Goal: Register for event/course

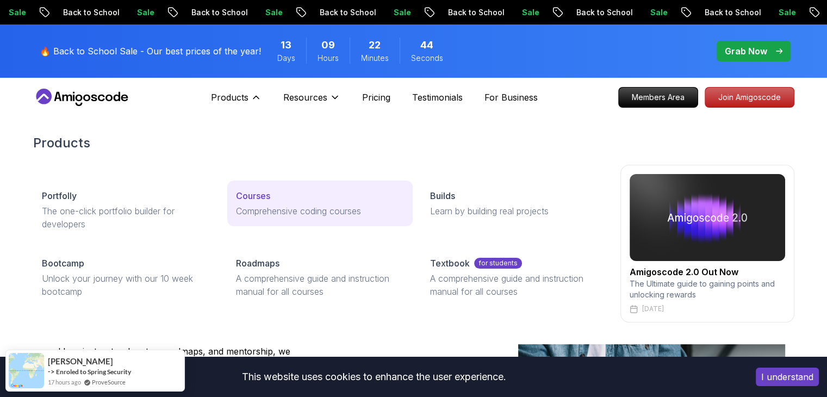
click at [250, 201] on p "Courses" at bounding box center [253, 195] width 34 height 13
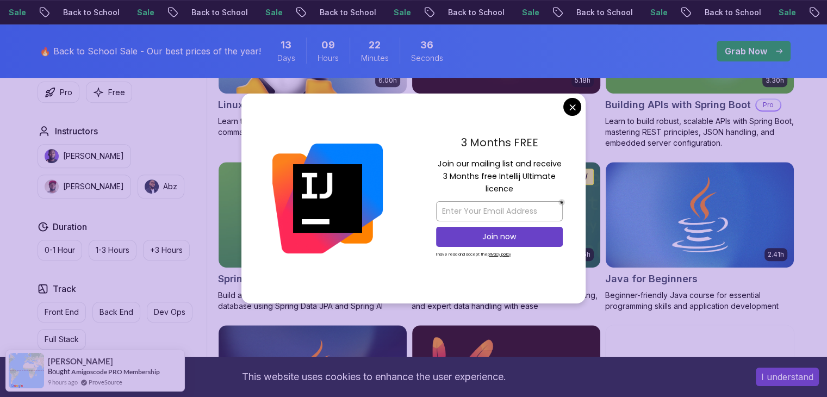
scroll to position [705, 0]
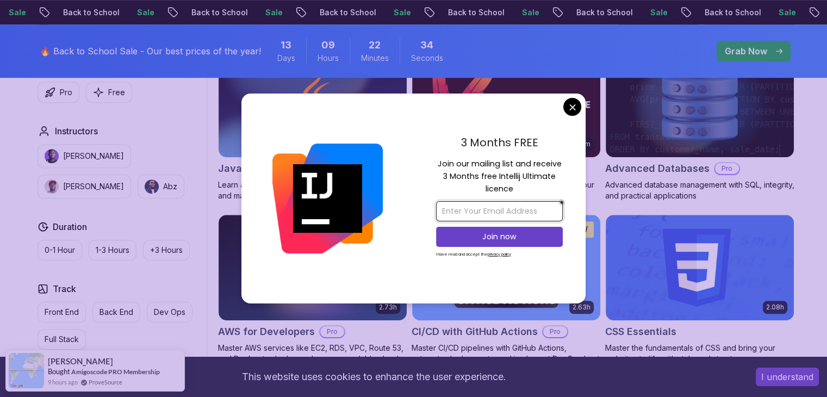
click at [515, 213] on input "email" at bounding box center [499, 211] width 127 height 20
type input "[EMAIL_ADDRESS][DOMAIN_NAME]"
click at [483, 242] on button "Join now" at bounding box center [499, 237] width 127 height 20
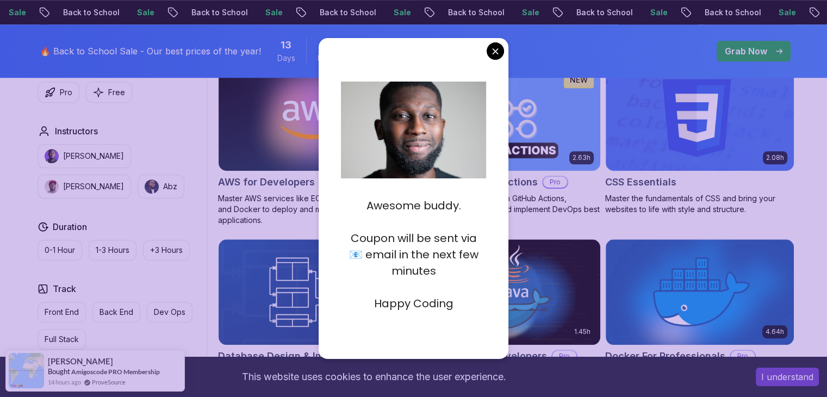
scroll to position [856, 0]
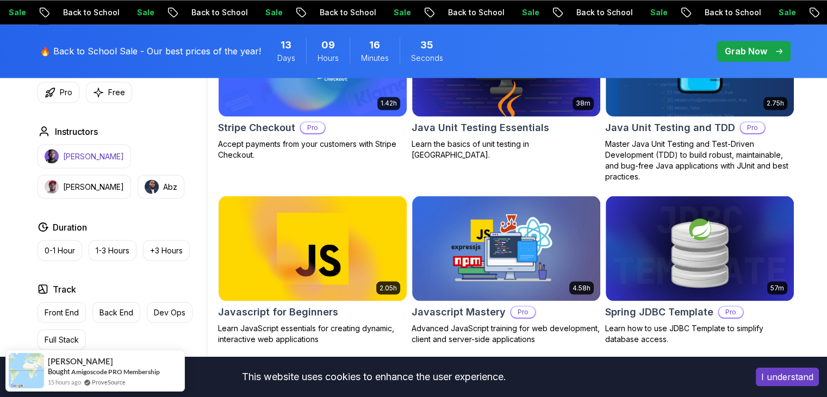
scroll to position [1949, 0]
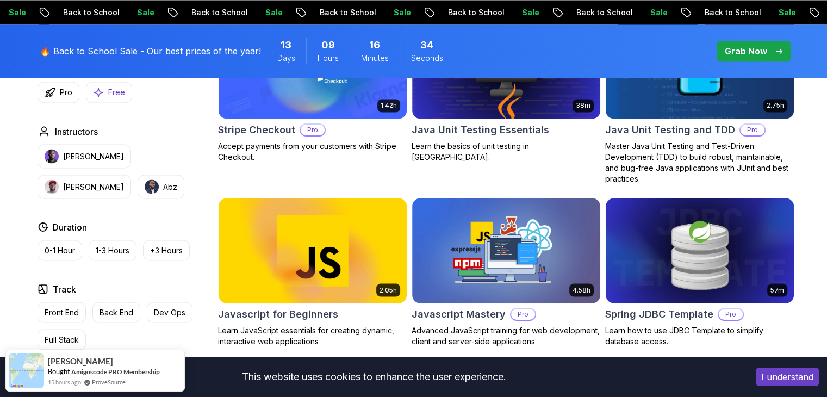
click at [121, 93] on p "Free" at bounding box center [116, 92] width 17 height 11
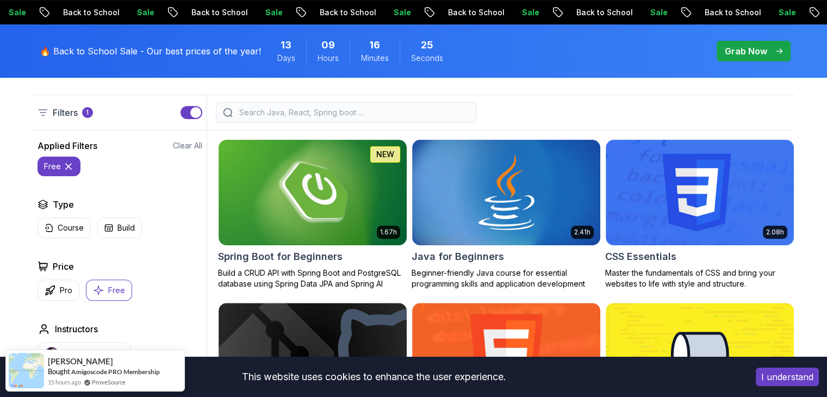
scroll to position [278, 0]
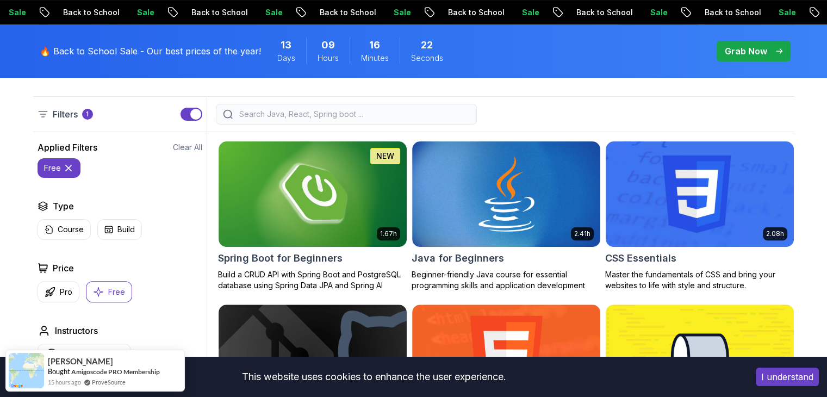
click at [271, 195] on img at bounding box center [313, 193] width 188 height 105
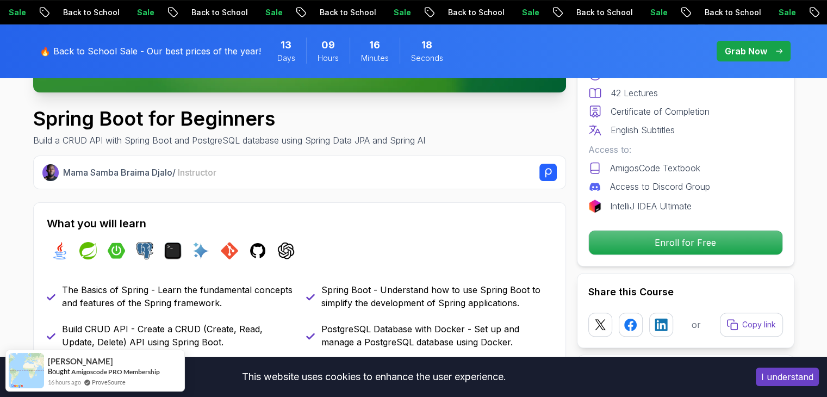
scroll to position [351, 0]
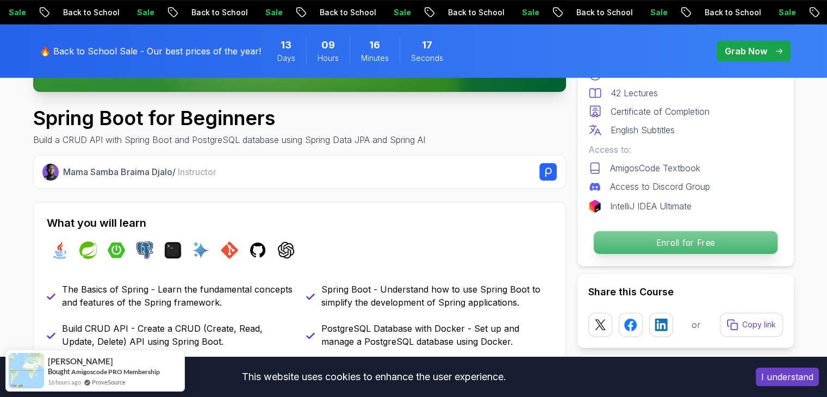
click at [668, 238] on p "Enroll for Free" at bounding box center [685, 242] width 184 height 23
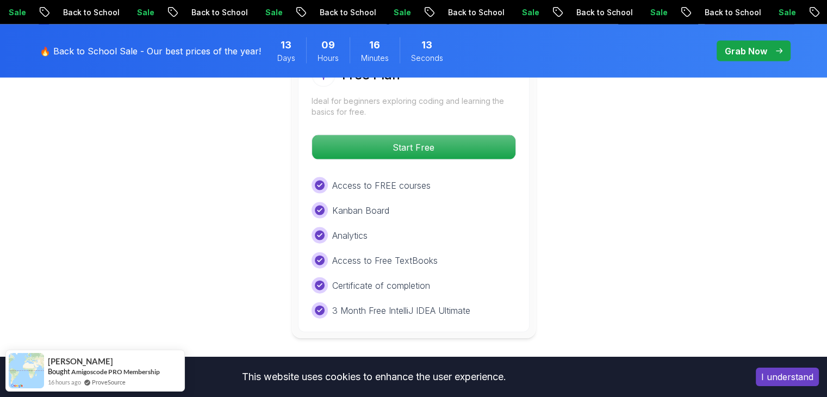
scroll to position [2344, 0]
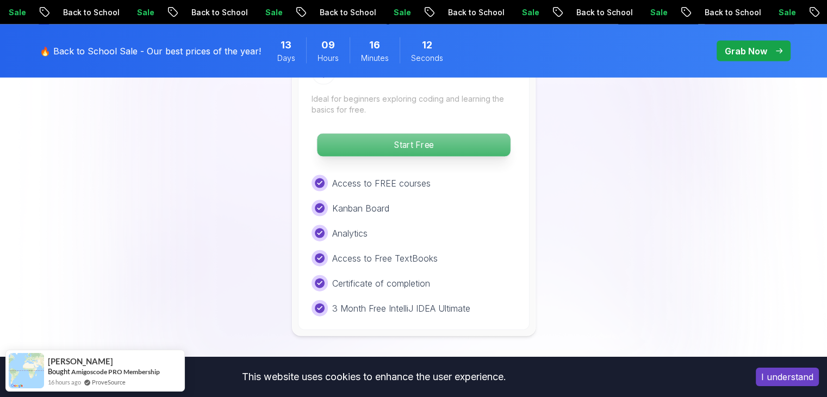
click at [414, 134] on p "Start Free" at bounding box center [413, 145] width 193 height 23
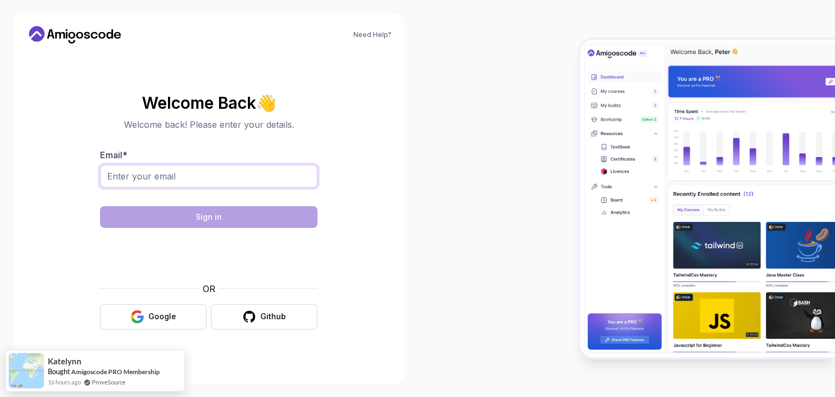
click at [165, 178] on input "Email *" at bounding box center [208, 176] width 217 height 23
type input "[EMAIL_ADDRESS][DOMAIN_NAME]"
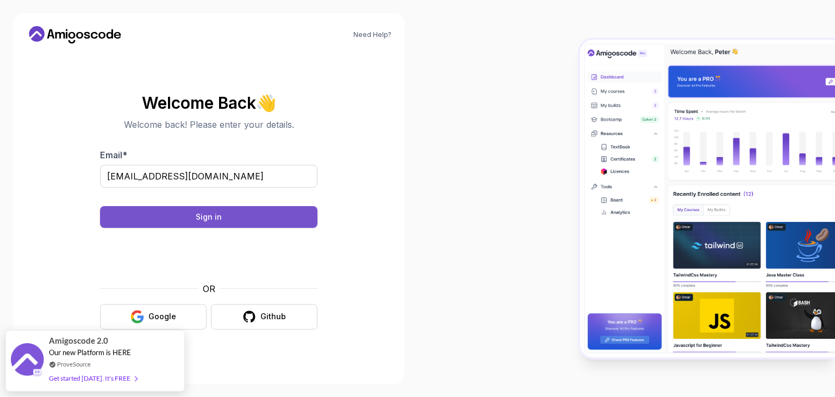
click at [257, 220] on button "Sign in" at bounding box center [208, 217] width 217 height 22
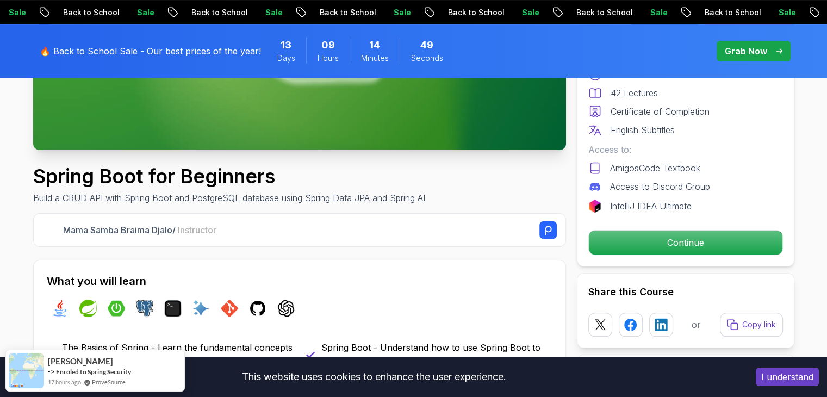
scroll to position [272, 0]
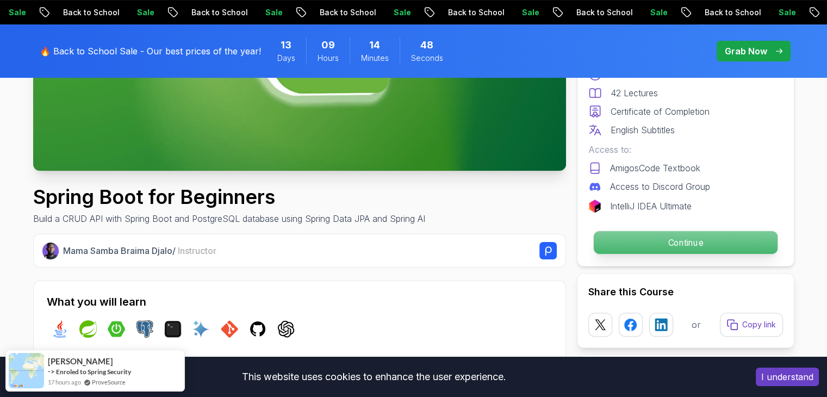
click at [669, 233] on p "Continue" at bounding box center [685, 242] width 184 height 23
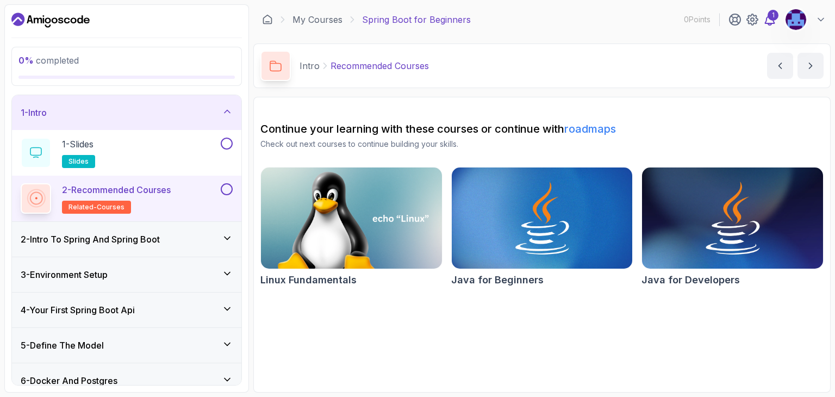
click at [775, 17] on div "1" at bounding box center [773, 15] width 11 height 11
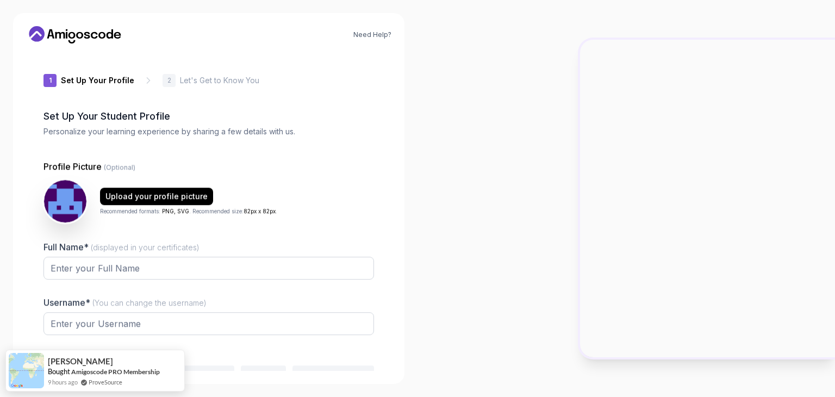
type input "calmsparrow3ca04"
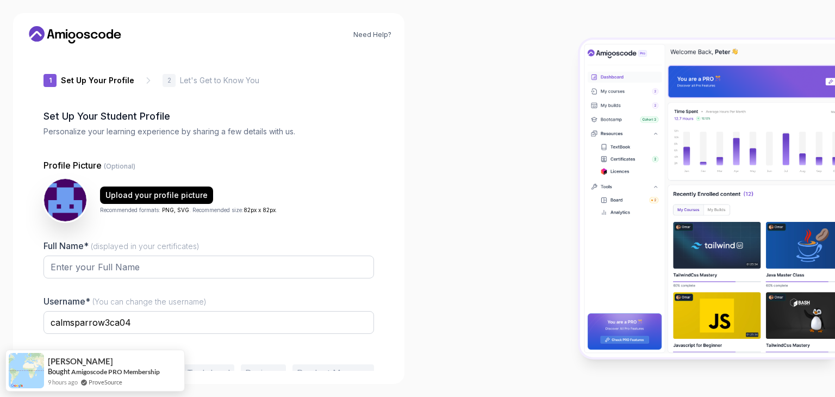
scroll to position [57, 0]
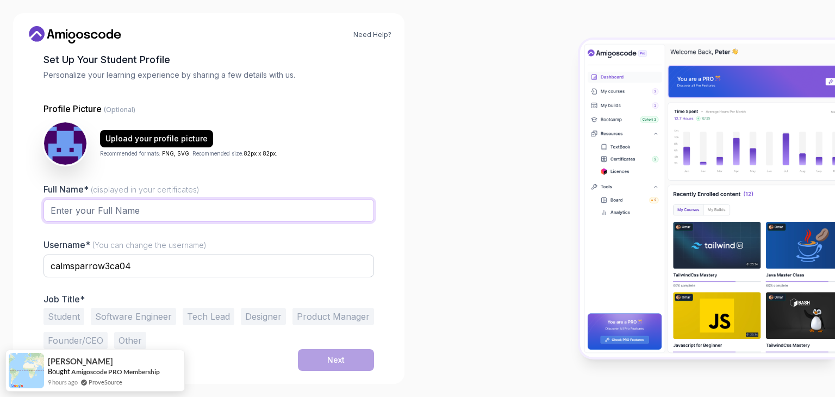
click at [176, 209] on input "Full Name* (displayed in your certificates)" at bounding box center [208, 210] width 331 height 23
type input "Jurabek Ravshanov"
click at [143, 264] on input "calmsparrow3ca04" at bounding box center [208, 265] width 331 height 23
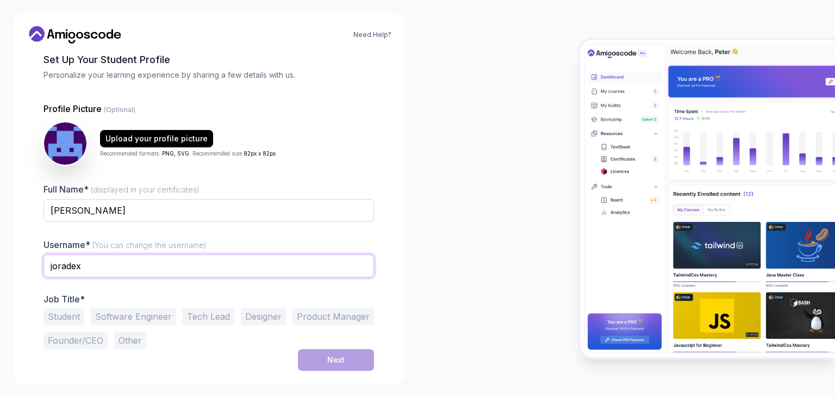
type input "joradexter"
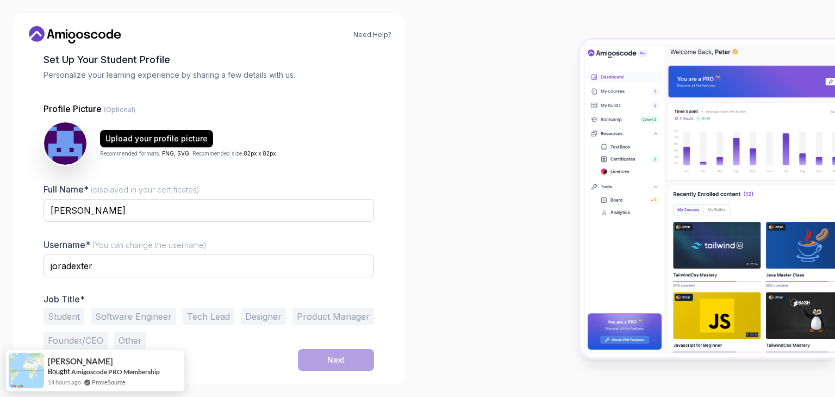
click at [320, 227] on div at bounding box center [208, 229] width 331 height 10
click at [126, 316] on button "Software Engineer" at bounding box center [133, 316] width 85 height 17
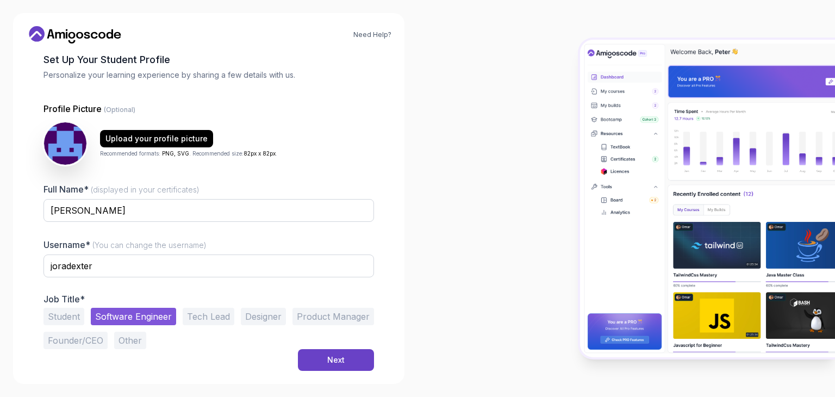
click at [74, 316] on button "Student" at bounding box center [63, 316] width 41 height 17
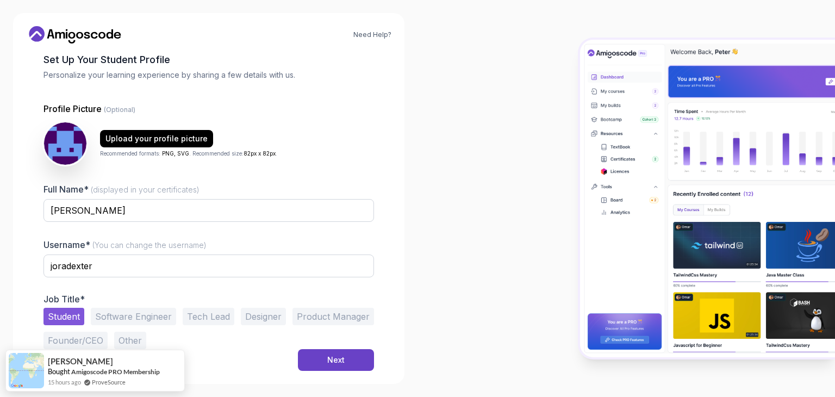
click at [129, 322] on button "Software Engineer" at bounding box center [133, 316] width 85 height 17
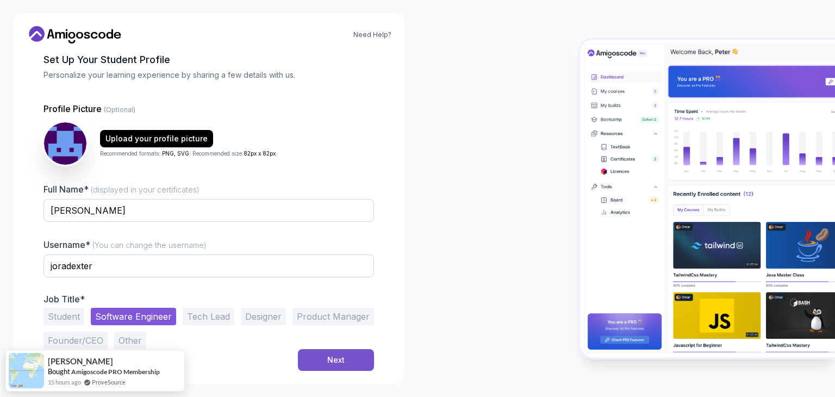
click at [326, 353] on button "Next" at bounding box center [336, 360] width 76 height 22
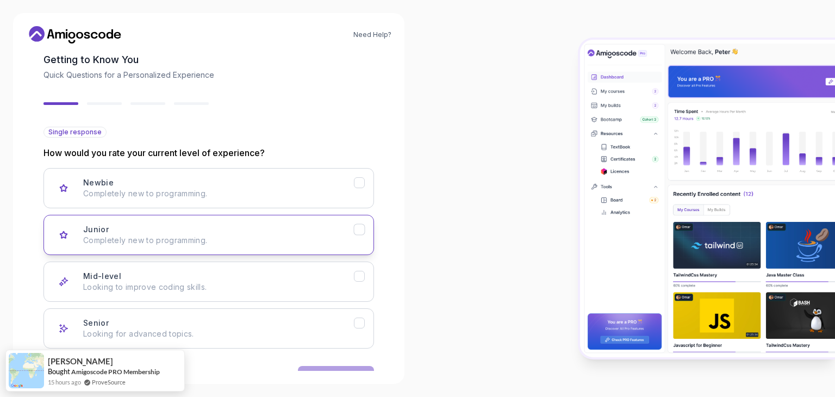
click at [127, 230] on div "Junior Completely new to programming." at bounding box center [218, 235] width 271 height 22
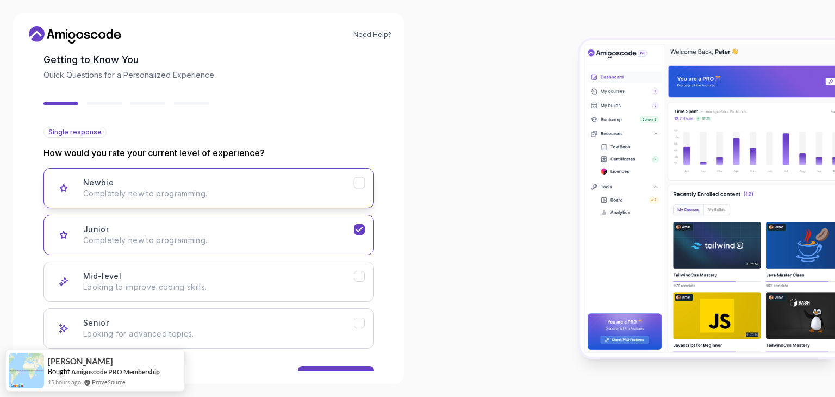
click at [182, 198] on button "Newbie Completely new to programming." at bounding box center [208, 188] width 331 height 40
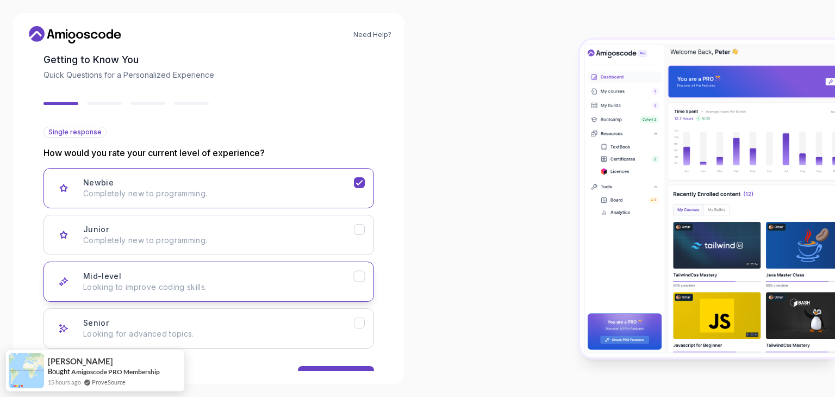
scroll to position [90, 0]
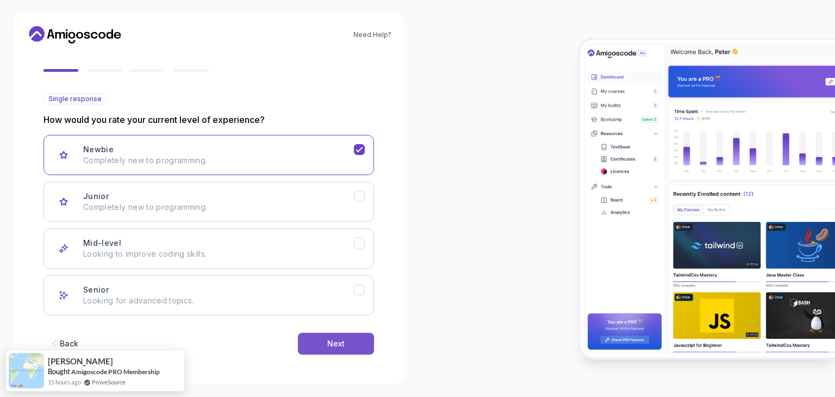
click at [318, 338] on button "Next" at bounding box center [336, 344] width 76 height 22
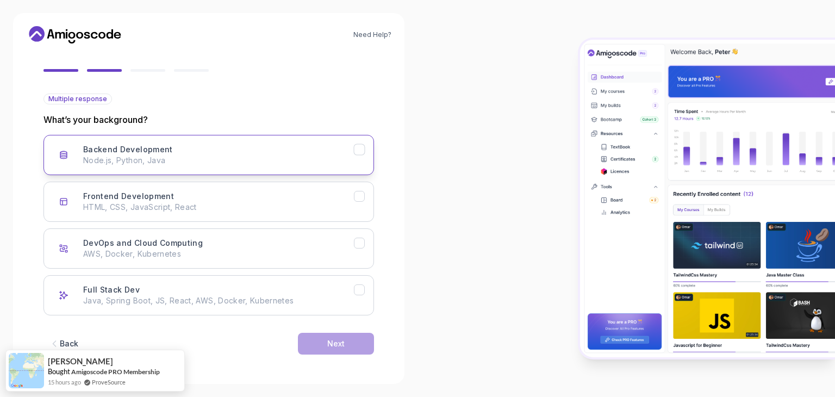
click at [284, 163] on p "Node.js, Python, Java" at bounding box center [218, 160] width 271 height 11
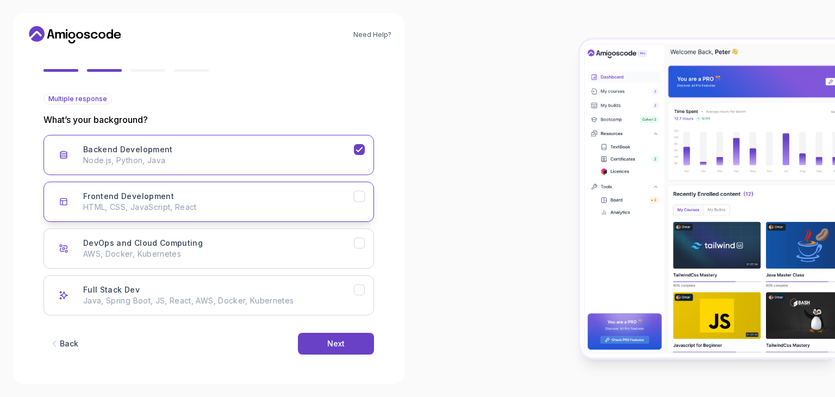
click at [281, 204] on p "HTML, CSS, JavaScript, React" at bounding box center [218, 207] width 271 height 11
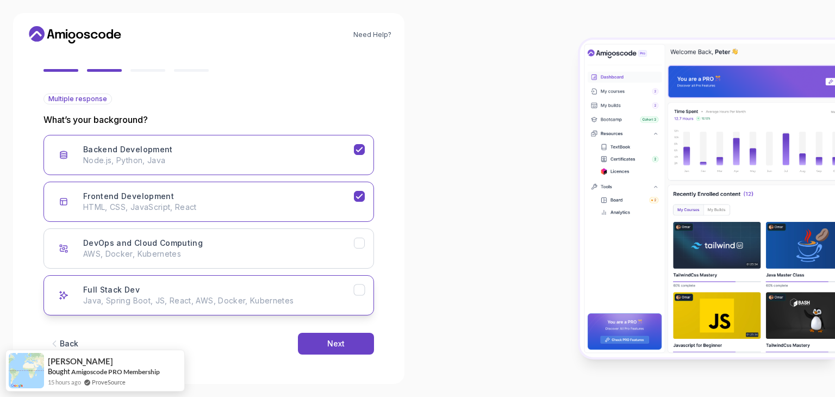
click at [273, 288] on div "Full Stack Dev Java, Spring Boot, JS, React, AWS, Docker, Kubernetes" at bounding box center [218, 295] width 271 height 22
click at [303, 191] on div "Frontend Development HTML, CSS, JavaScript, React" at bounding box center [218, 202] width 271 height 22
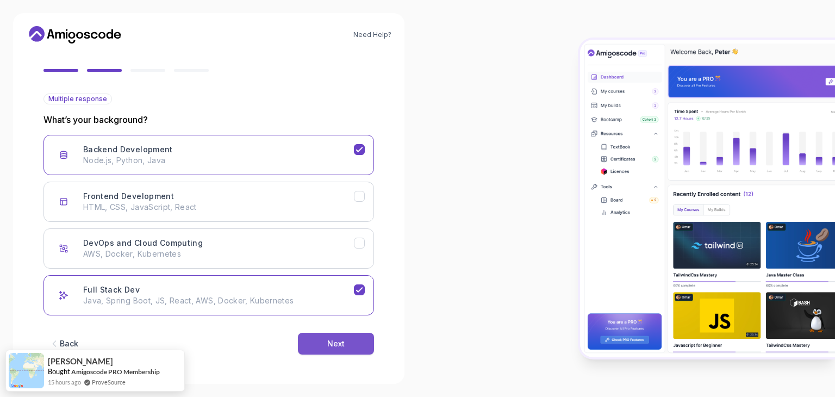
click at [338, 348] on button "Next" at bounding box center [336, 344] width 76 height 22
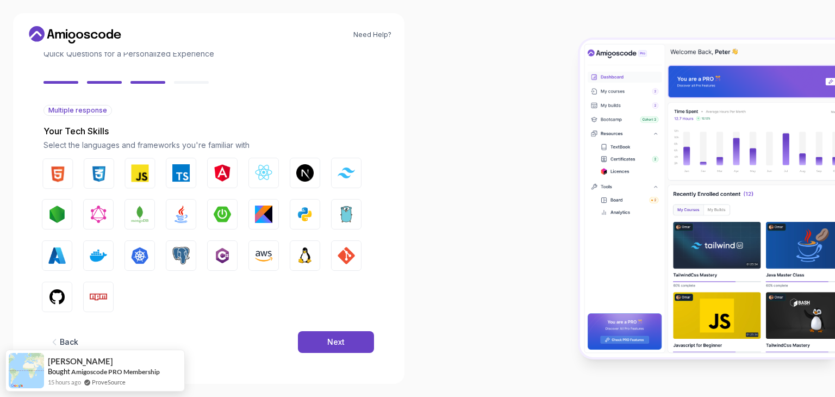
scroll to position [78, 0]
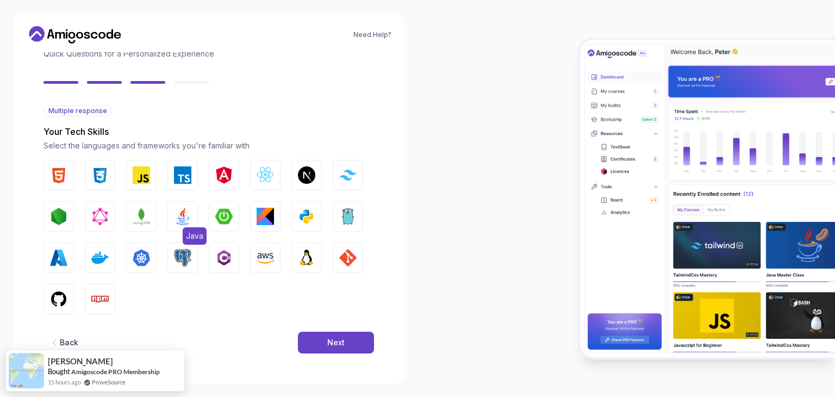
click at [183, 220] on img "button" at bounding box center [182, 216] width 17 height 17
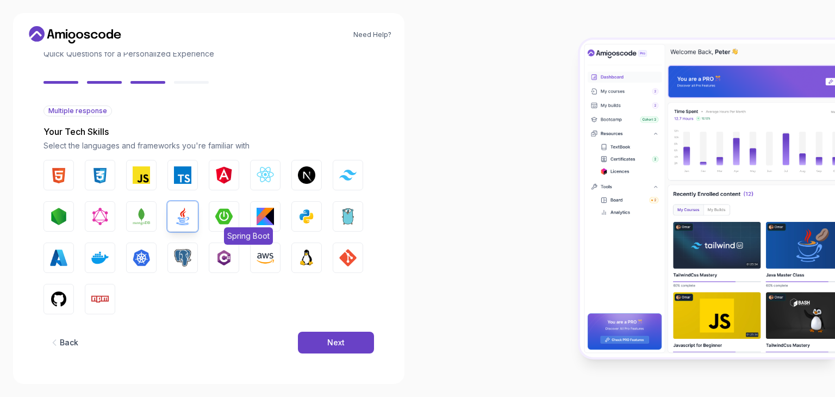
click at [226, 219] on img "button" at bounding box center [223, 216] width 17 height 17
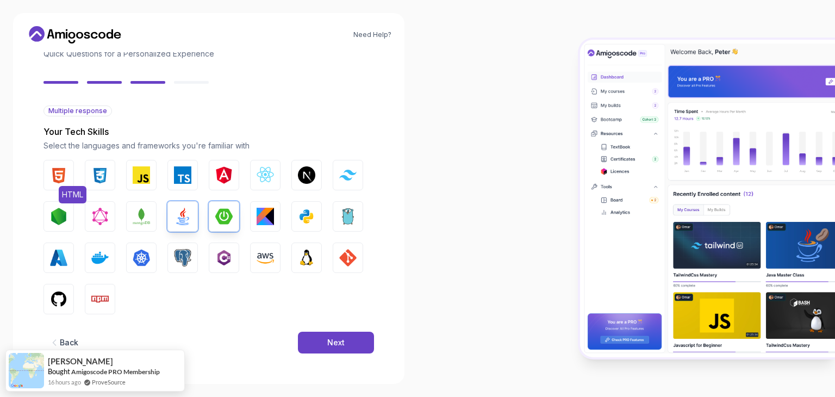
click at [59, 178] on img "button" at bounding box center [58, 174] width 17 height 17
click at [106, 179] on img "button" at bounding box center [99, 174] width 17 height 17
click at [96, 264] on img "button" at bounding box center [99, 257] width 17 height 17
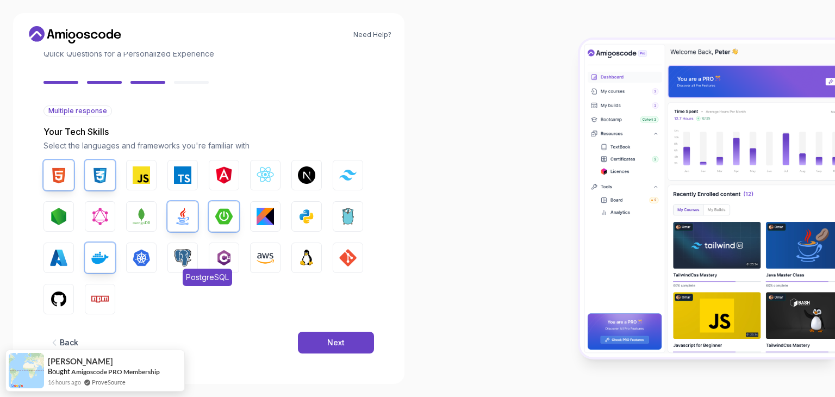
click at [183, 255] on img "button" at bounding box center [182, 257] width 17 height 17
click at [64, 294] on img "button" at bounding box center [58, 298] width 17 height 17
click at [349, 257] on img "button" at bounding box center [347, 257] width 17 height 17
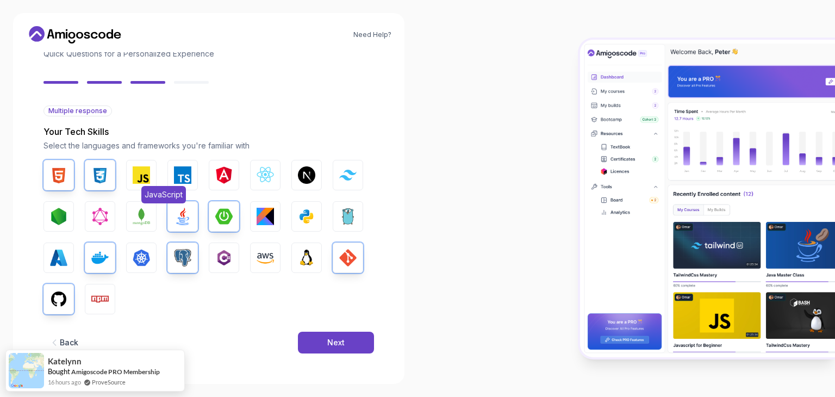
click at [144, 177] on img "button" at bounding box center [141, 174] width 17 height 17
click at [149, 220] on img "button" at bounding box center [141, 216] width 17 height 17
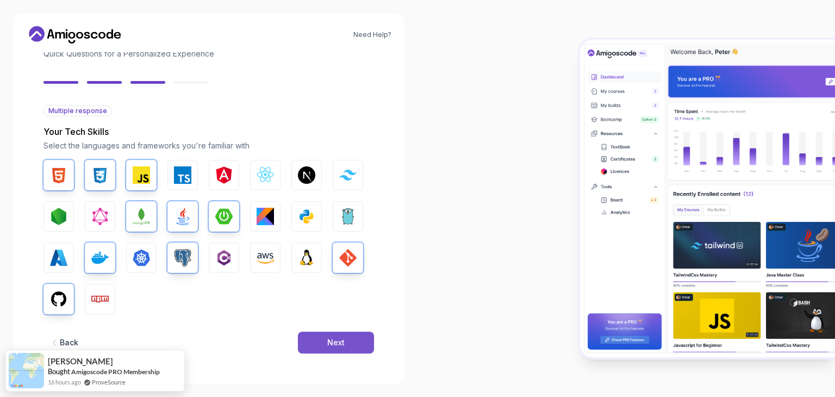
click at [322, 346] on button "Next" at bounding box center [336, 343] width 76 height 22
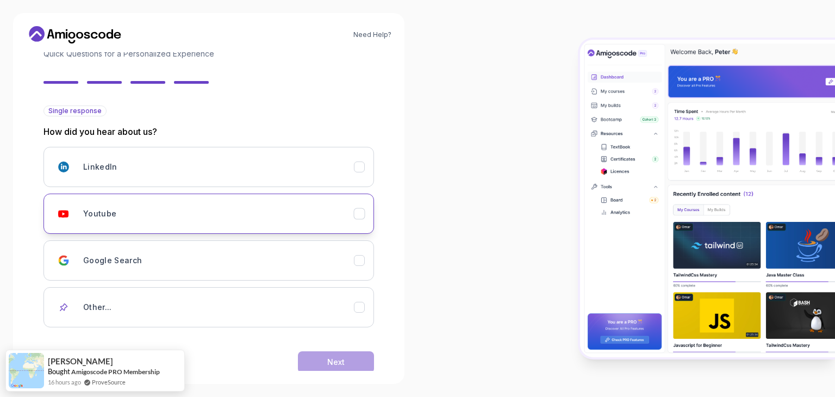
click at [201, 211] on div "Youtube" at bounding box center [218, 214] width 271 height 22
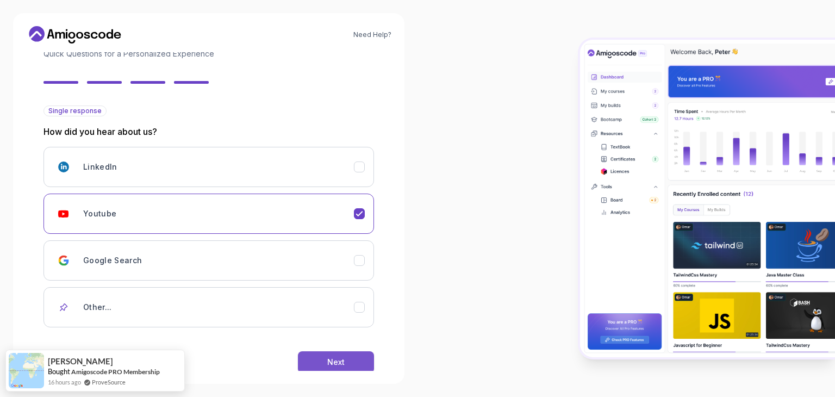
click at [333, 357] on div "Next" at bounding box center [335, 362] width 17 height 11
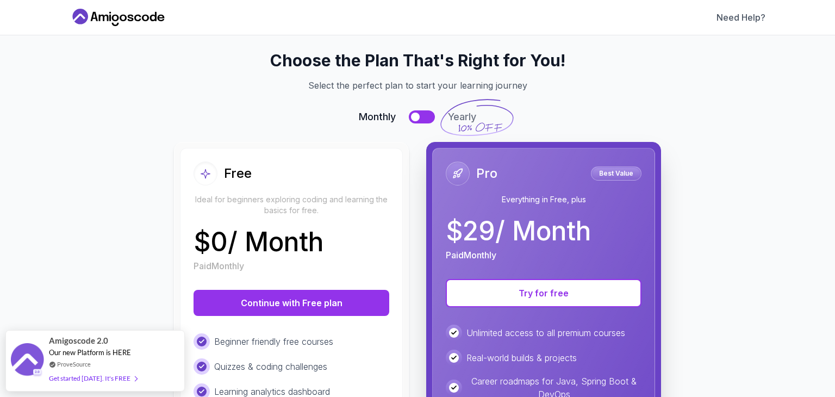
scroll to position [0, 0]
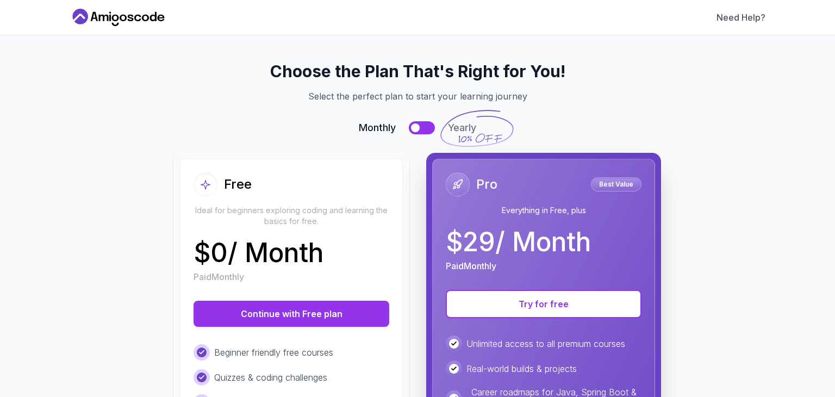
click at [423, 126] on button at bounding box center [422, 127] width 26 height 13
click at [409, 128] on button at bounding box center [422, 127] width 26 height 13
click at [425, 126] on button at bounding box center [422, 127] width 26 height 13
click at [411, 128] on button at bounding box center [422, 127] width 26 height 13
click at [426, 132] on button at bounding box center [422, 127] width 26 height 13
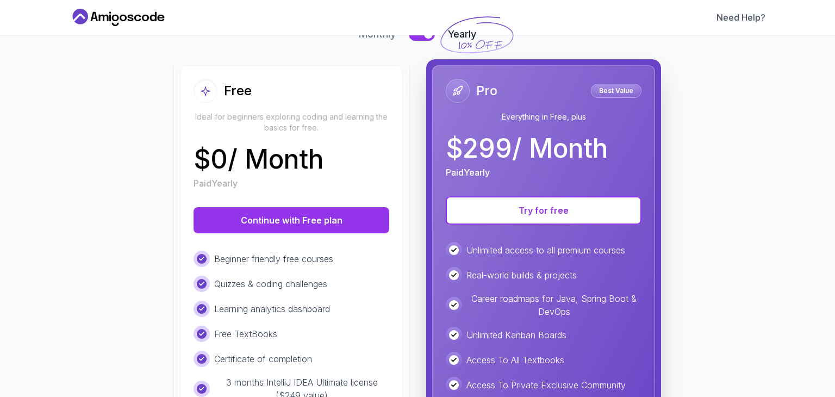
scroll to position [89, 0]
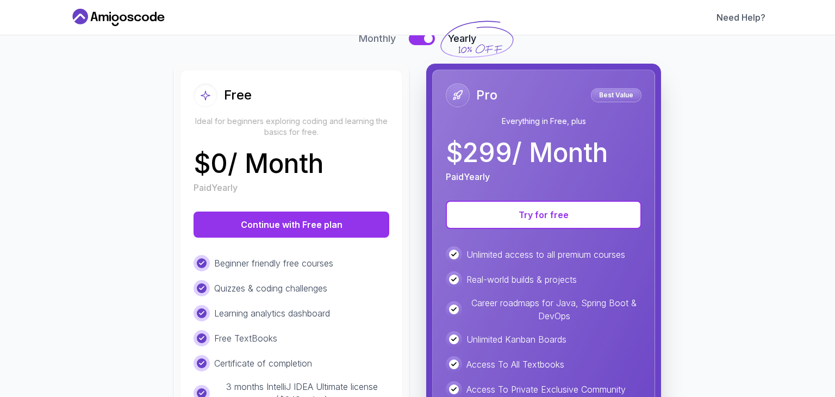
click at [412, 42] on button at bounding box center [422, 38] width 26 height 13
click at [423, 42] on button at bounding box center [422, 38] width 26 height 13
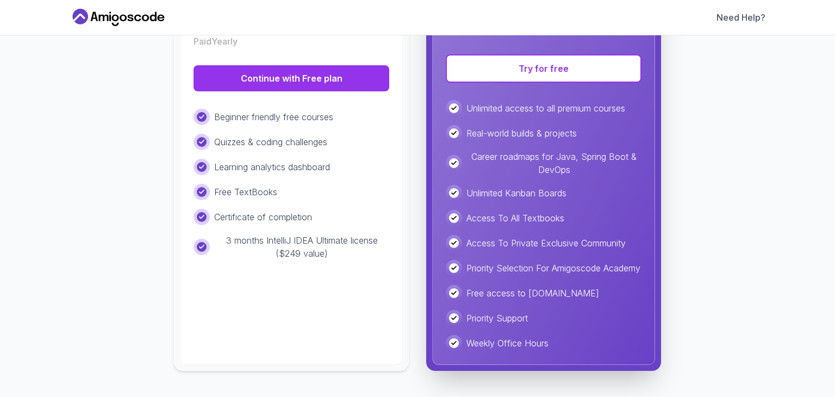
scroll to position [244, 0]
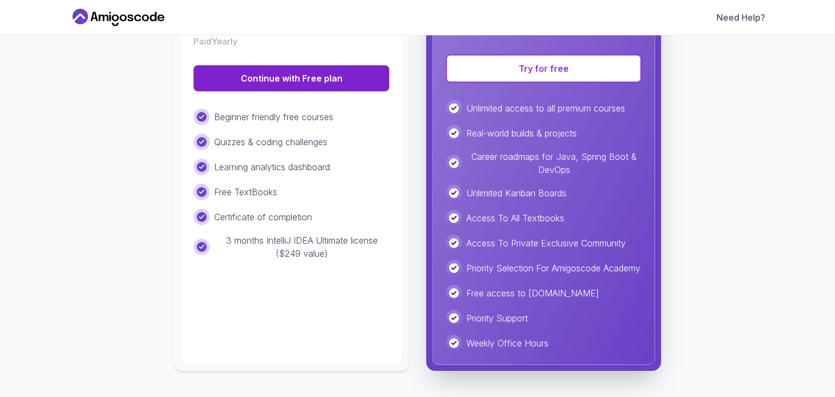
click at [289, 67] on button "Continue with Free plan" at bounding box center [292, 78] width 196 height 26
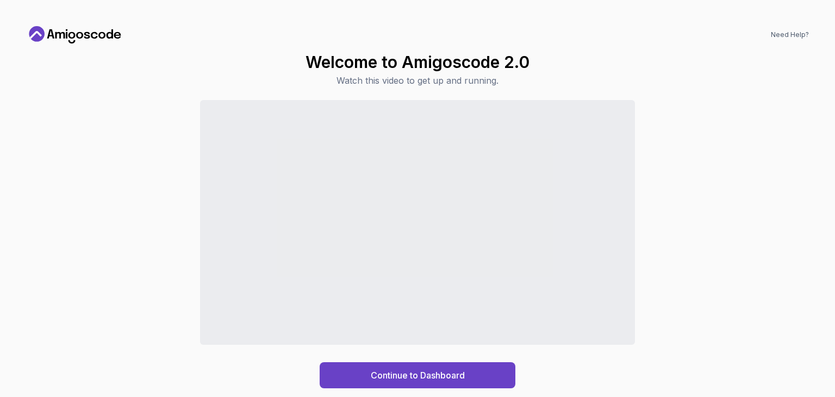
drag, startPoint x: 420, startPoint y: 341, endPoint x: 129, endPoint y: 251, distance: 305.0
click at [129, 251] on div "Continue to Dashboard" at bounding box center [417, 244] width 783 height 288
click at [400, 375] on div "Continue to Dashboard" at bounding box center [418, 375] width 94 height 13
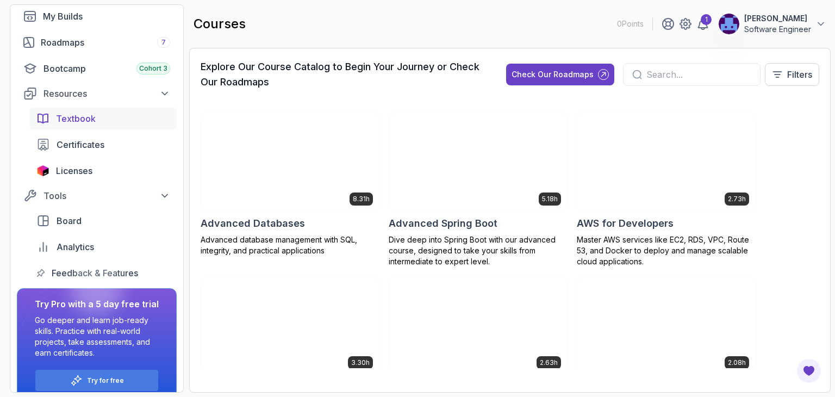
scroll to position [109, 0]
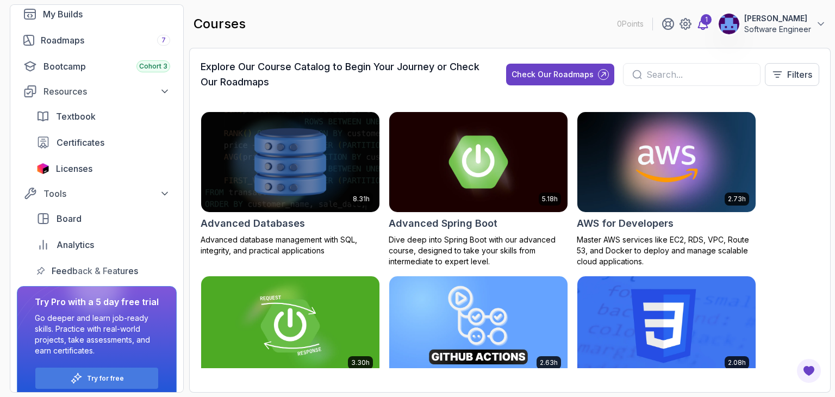
click at [702, 24] on div "1" at bounding box center [706, 19] width 11 height 11
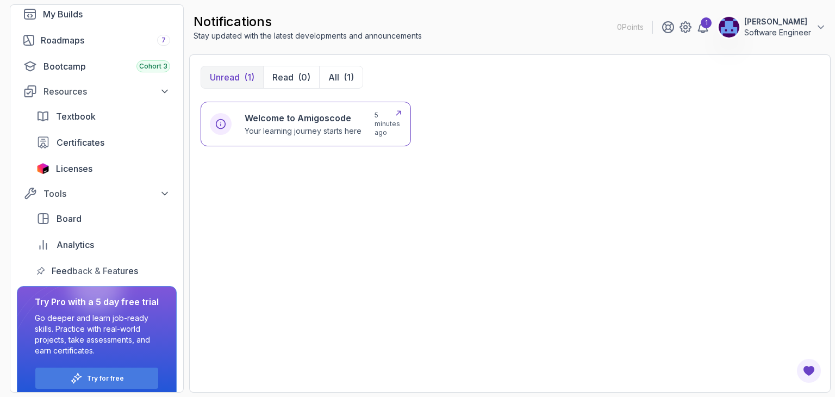
click at [301, 126] on p "Your learning journey starts here" at bounding box center [303, 131] width 117 height 11
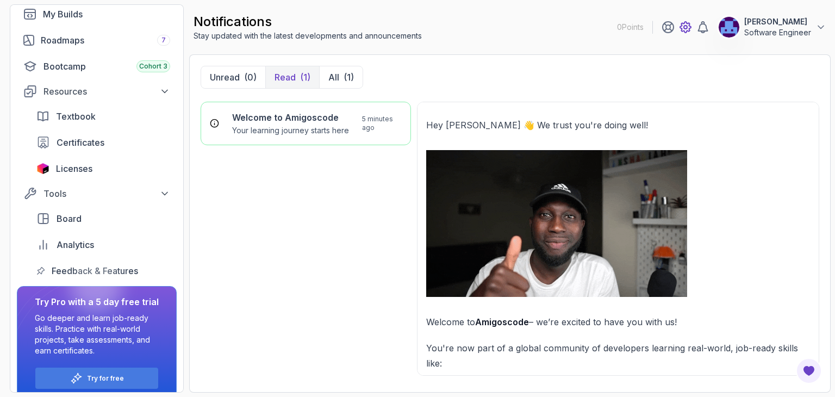
click at [684, 27] on icon at bounding box center [685, 27] width 3 height 3
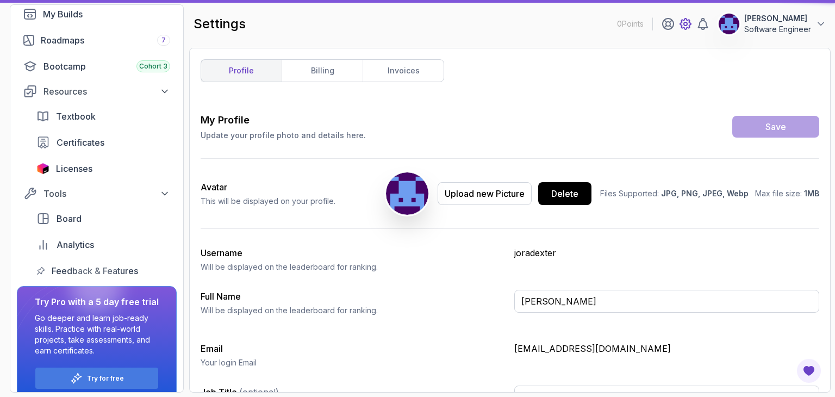
type input "Software Engineer"
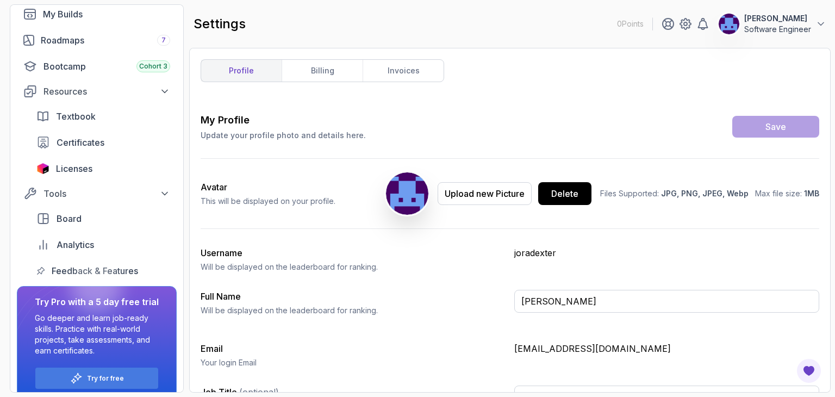
scroll to position [27, 0]
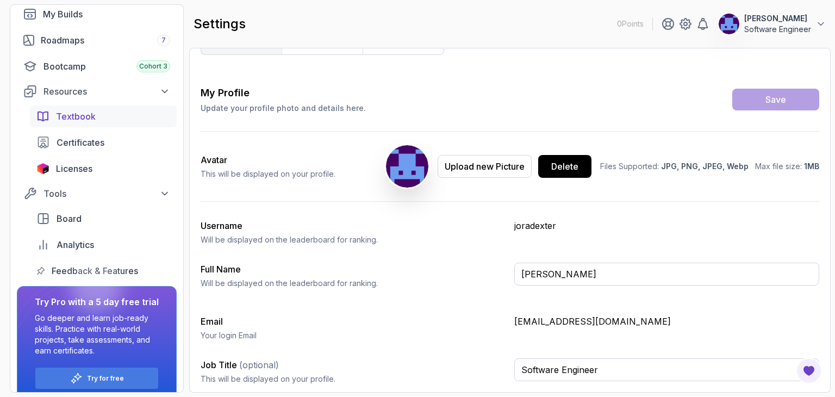
click at [70, 124] on link "Textbook" at bounding box center [103, 116] width 147 height 22
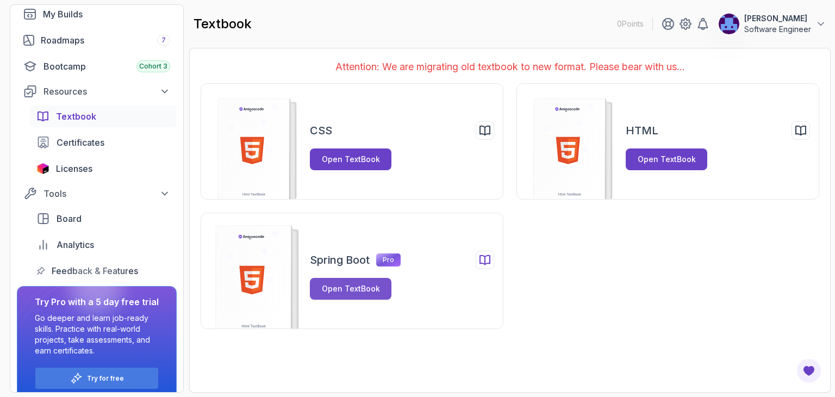
click at [356, 290] on div "Open TextBook" at bounding box center [351, 288] width 58 height 11
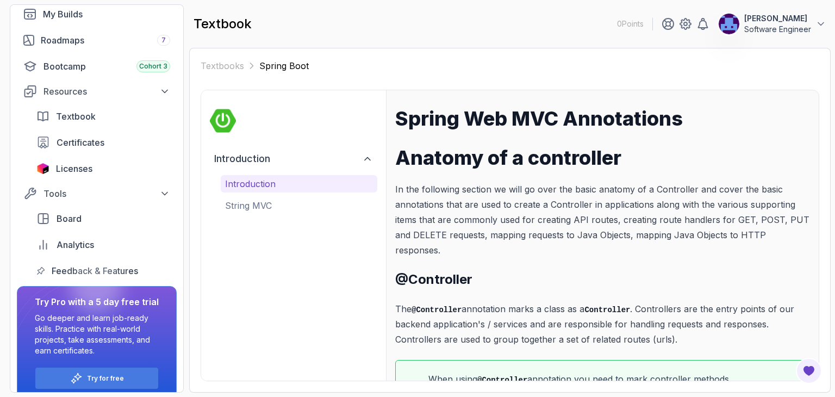
scroll to position [49, 0]
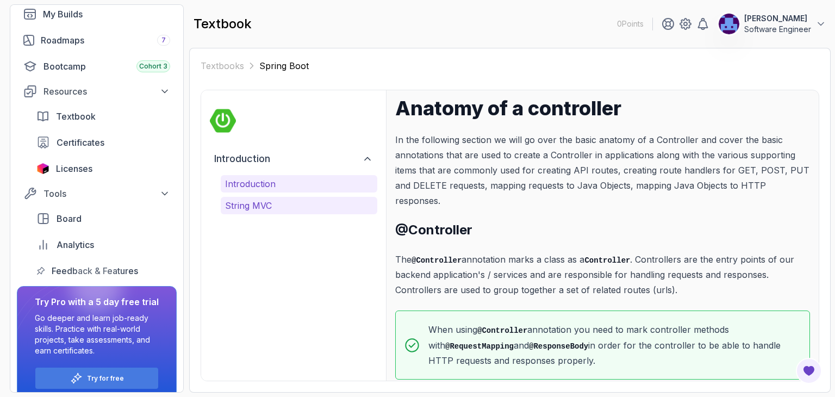
click at [258, 203] on p "String MVC" at bounding box center [299, 205] width 148 height 13
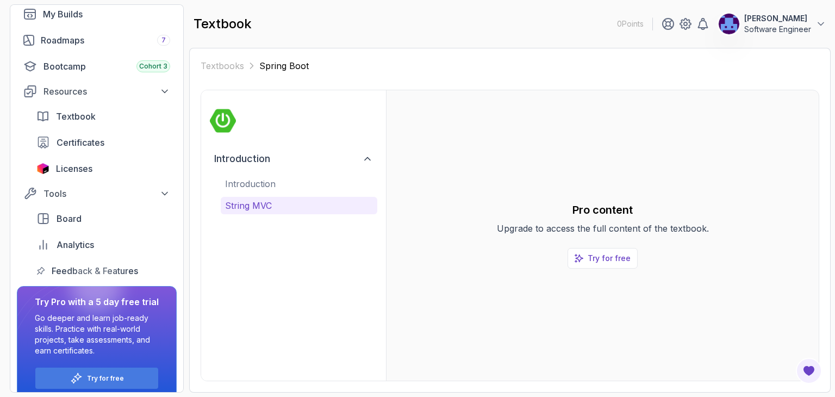
scroll to position [0, 0]
click at [94, 110] on span "Textbook" at bounding box center [76, 116] width 40 height 13
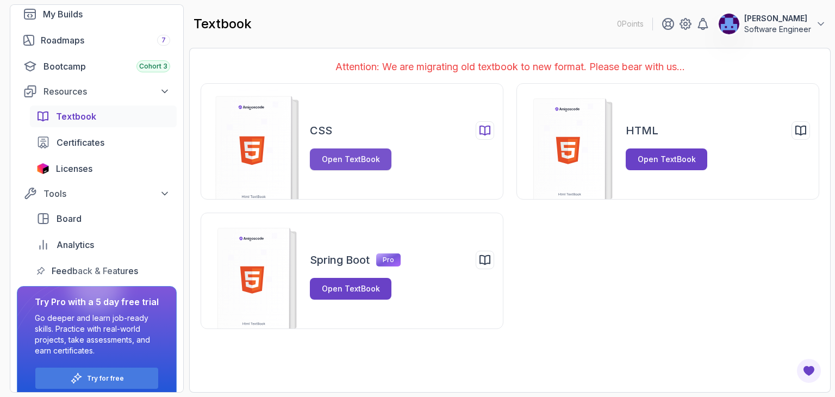
click at [359, 155] on div "Open TextBook" at bounding box center [351, 159] width 58 height 11
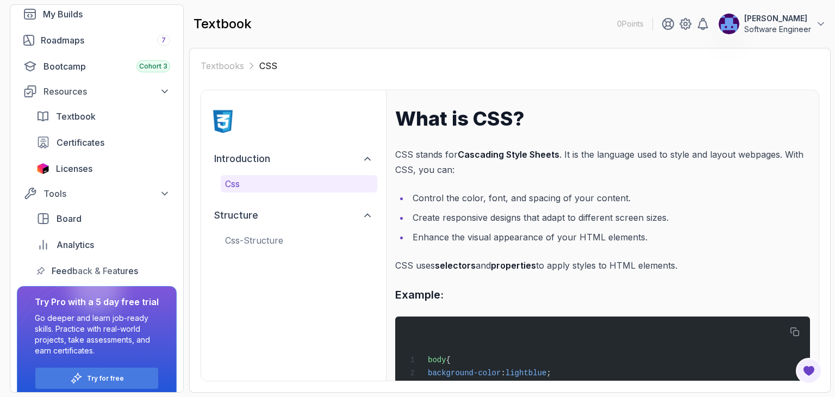
scroll to position [103, 0]
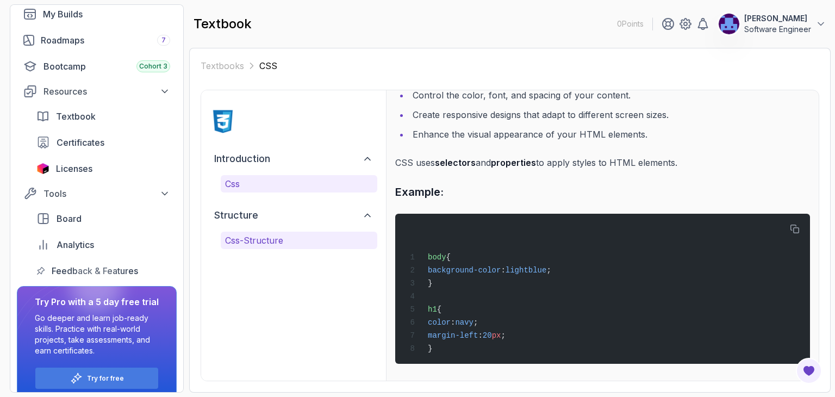
click at [253, 247] on button "css-structure" at bounding box center [299, 240] width 157 height 17
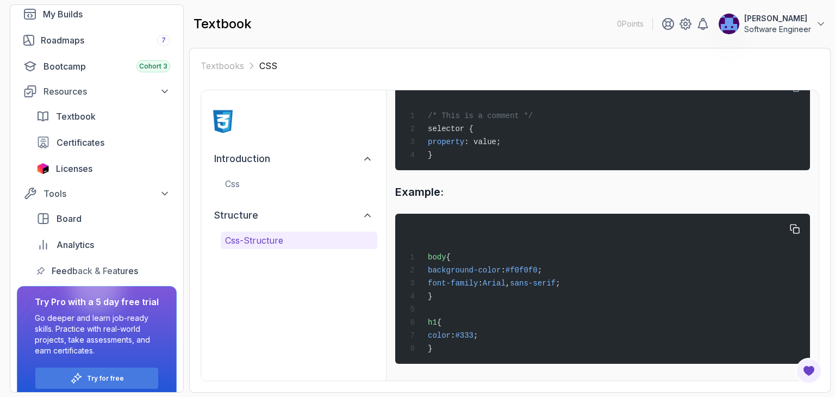
scroll to position [0, 0]
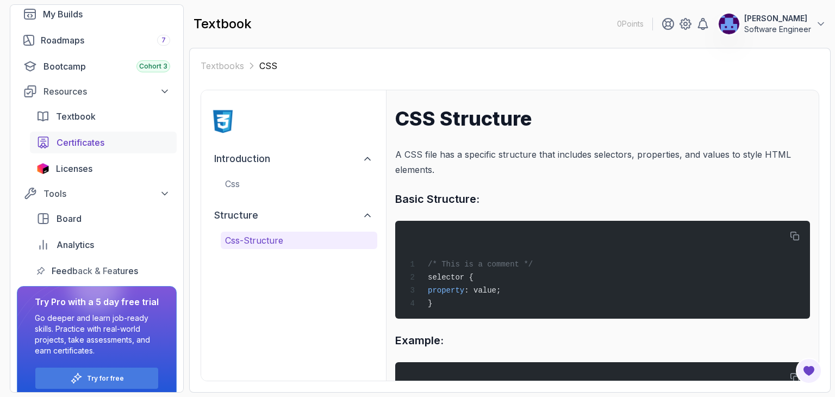
click at [79, 141] on span "Certificates" at bounding box center [81, 142] width 48 height 13
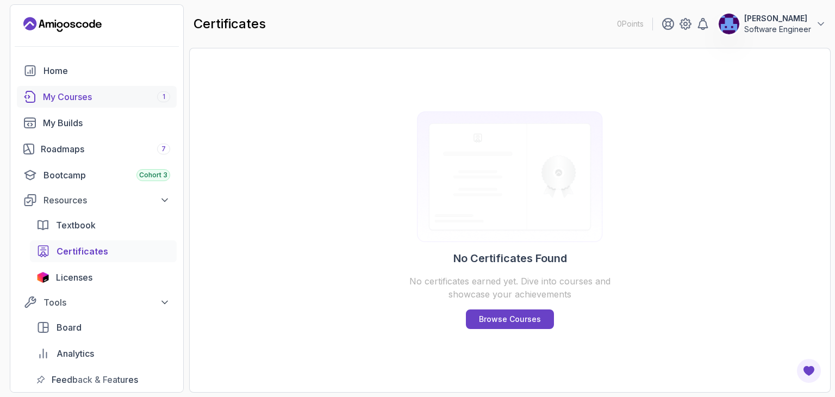
click at [74, 94] on div "My Courses 1" at bounding box center [106, 96] width 127 height 13
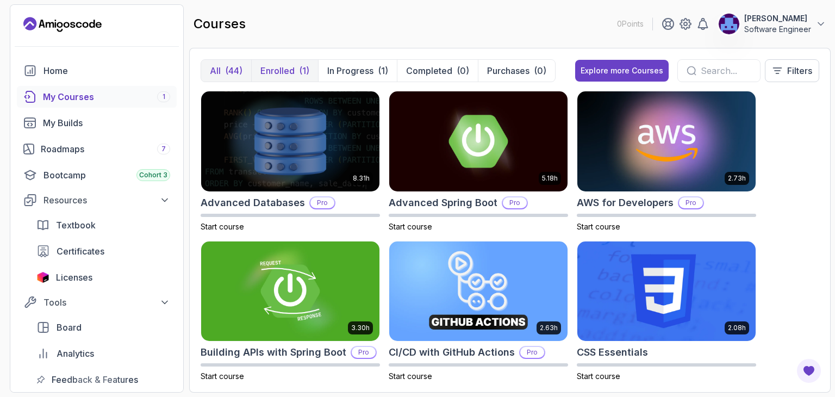
click at [275, 77] on button "Enrolled (1)" at bounding box center [284, 71] width 67 height 22
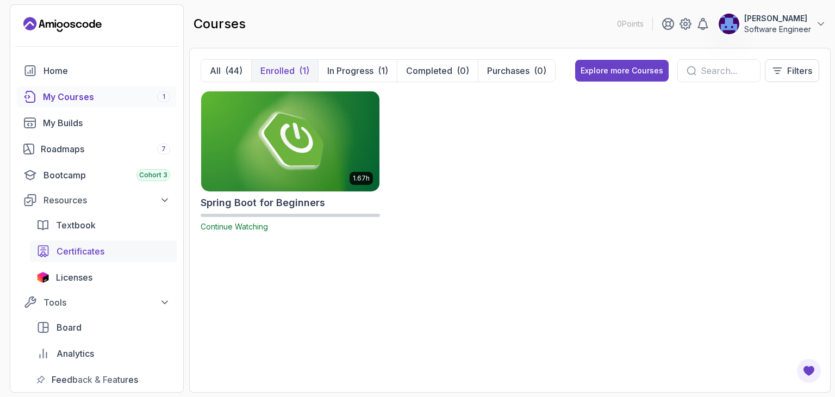
scroll to position [122, 0]
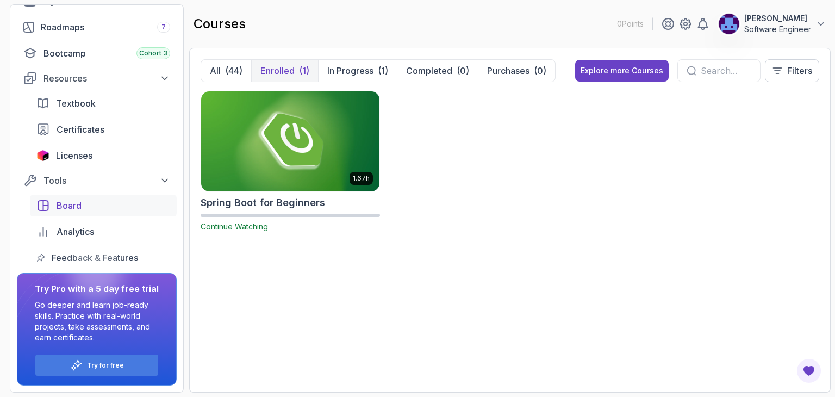
click at [65, 202] on span "Board" at bounding box center [69, 205] width 25 height 13
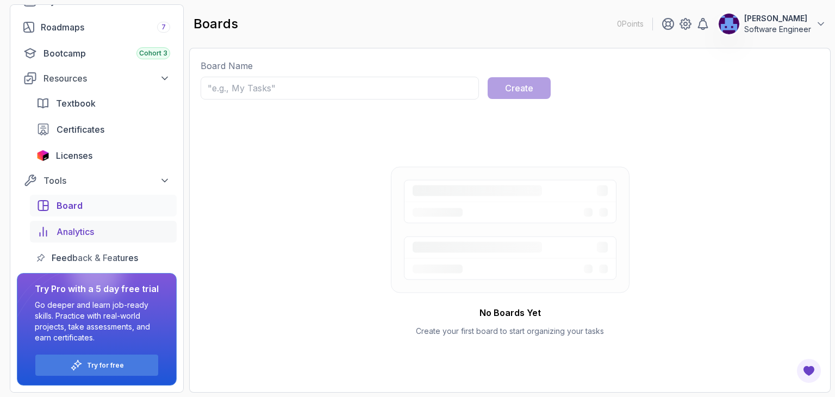
click at [78, 233] on span "Analytics" at bounding box center [76, 231] width 38 height 13
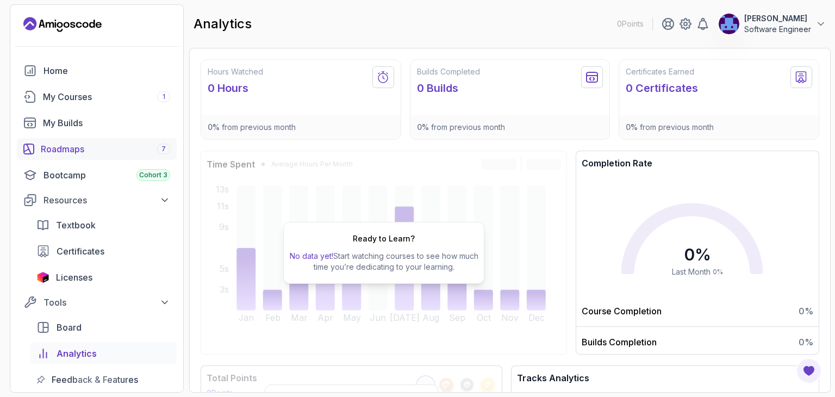
click at [83, 156] on link "Roadmaps 7" at bounding box center [97, 149] width 160 height 22
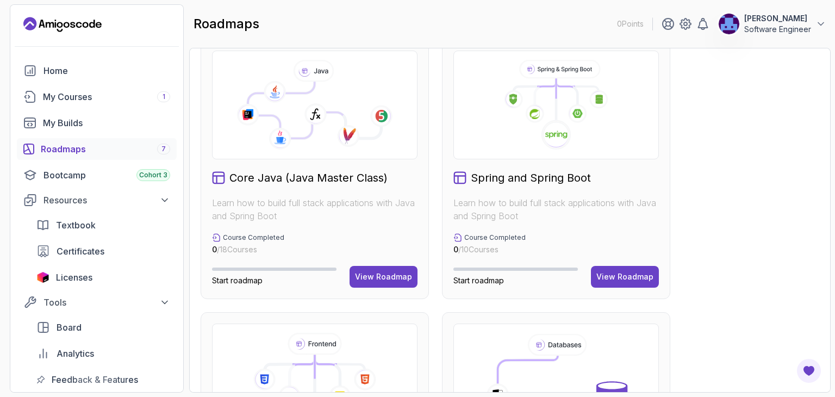
scroll to position [756, 0]
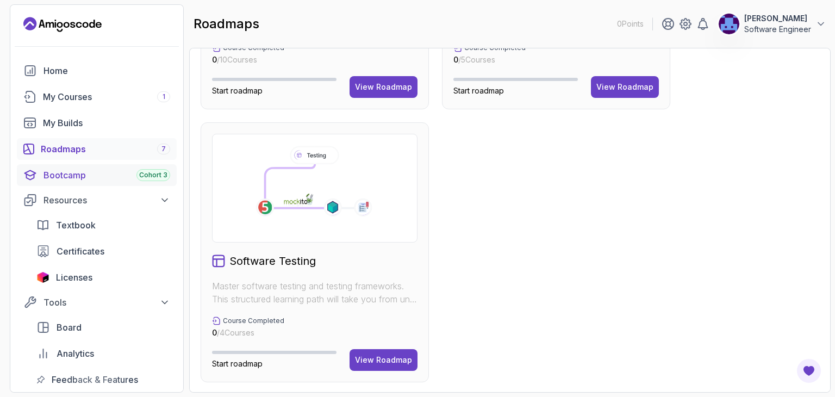
click at [79, 173] on div "Bootcamp Cohort 3" at bounding box center [106, 175] width 127 height 13
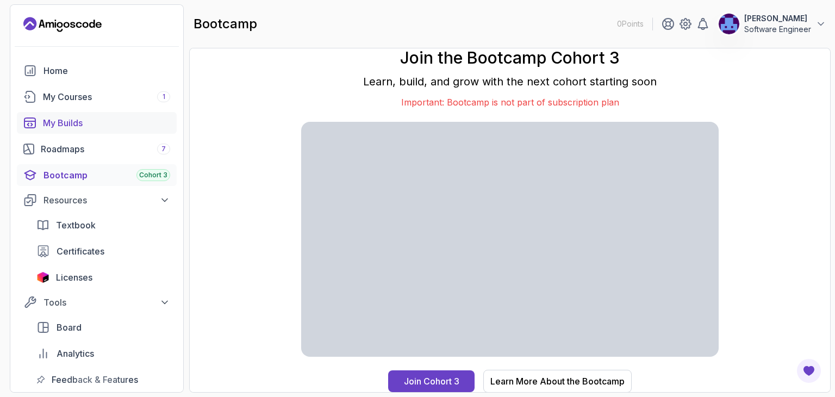
click at [74, 120] on div "My Builds" at bounding box center [106, 122] width 127 height 13
